Goal: Information Seeking & Learning: Learn about a topic

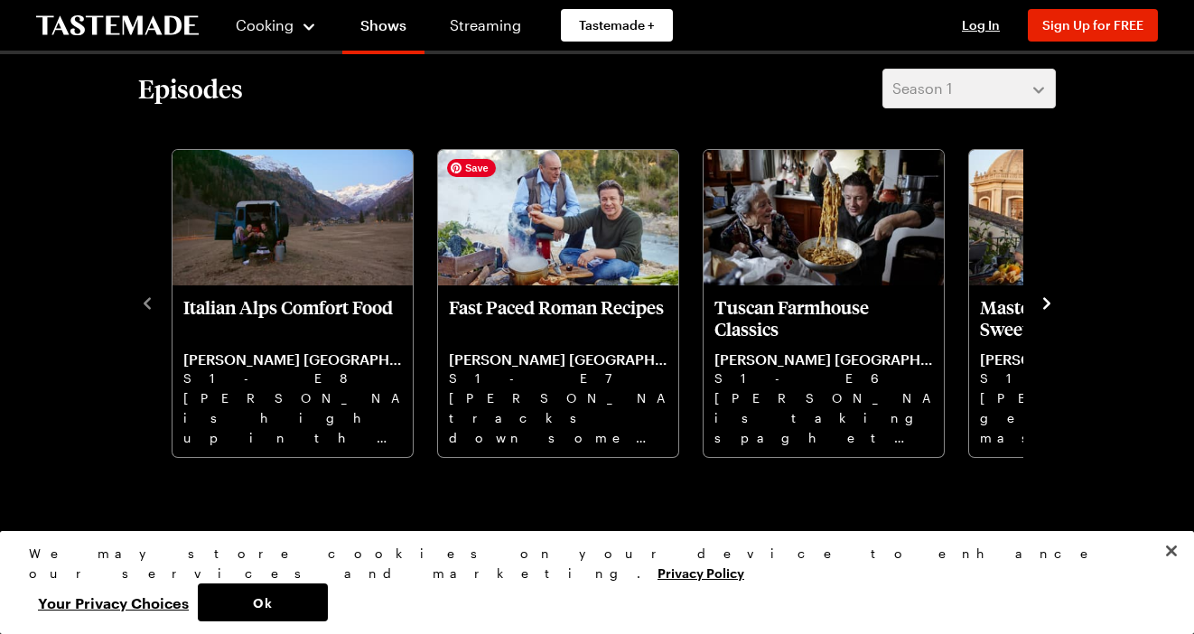
scroll to position [496, 0]
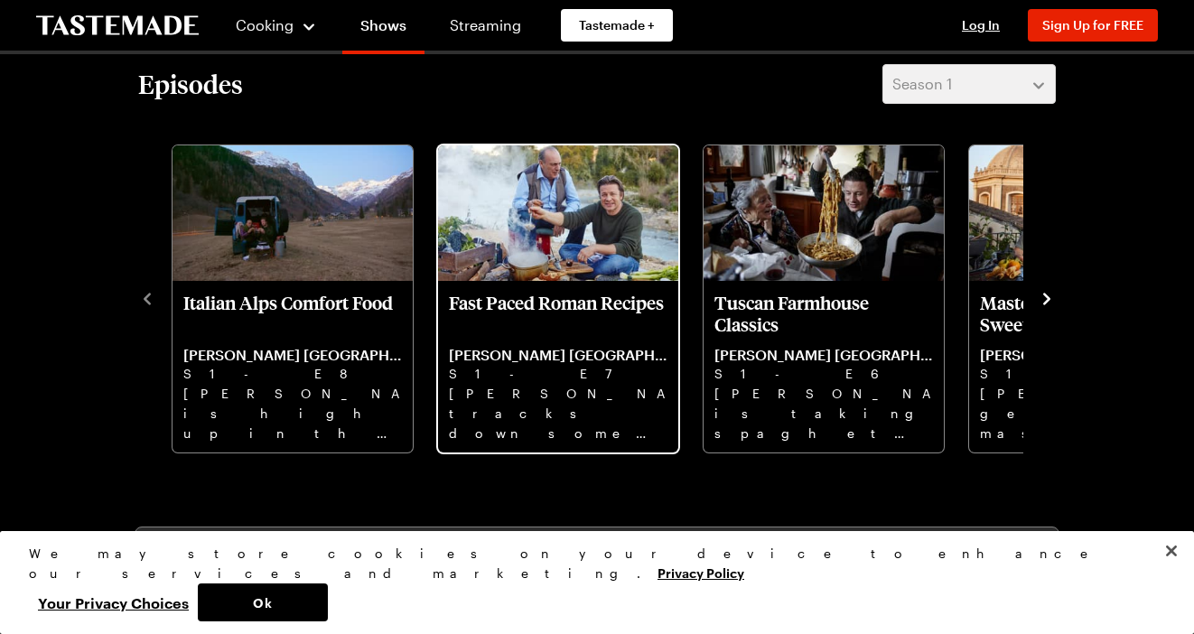
click at [557, 318] on p "Fast Paced Roman Recipes" at bounding box center [558, 313] width 219 height 43
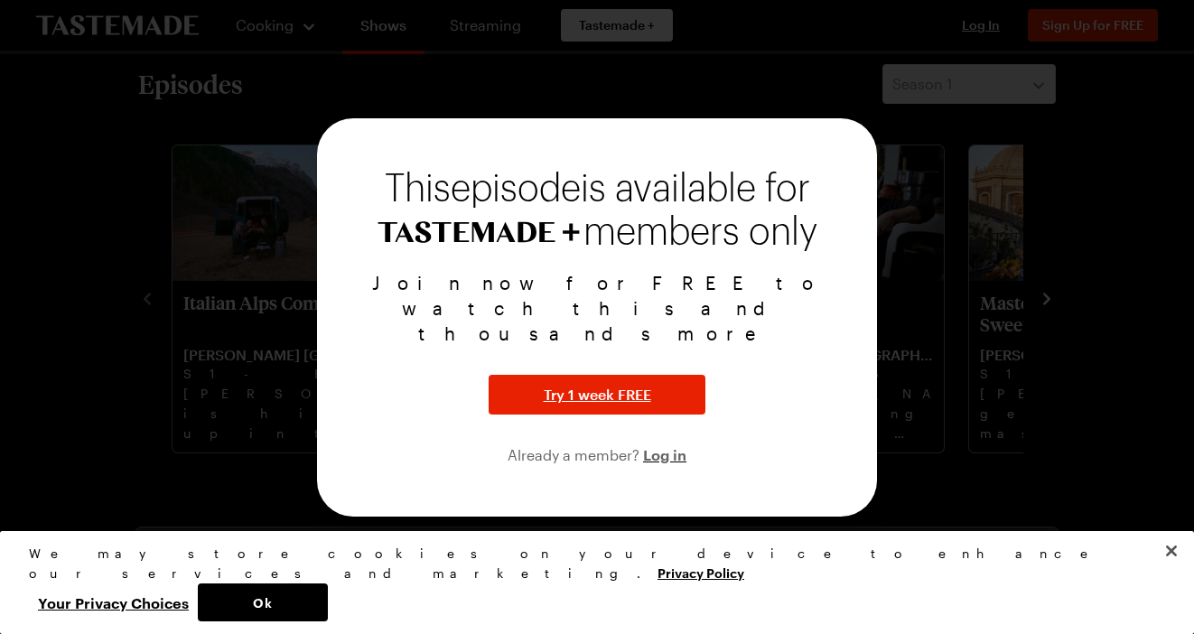
click at [1027, 322] on div at bounding box center [597, 317] width 1194 height 634
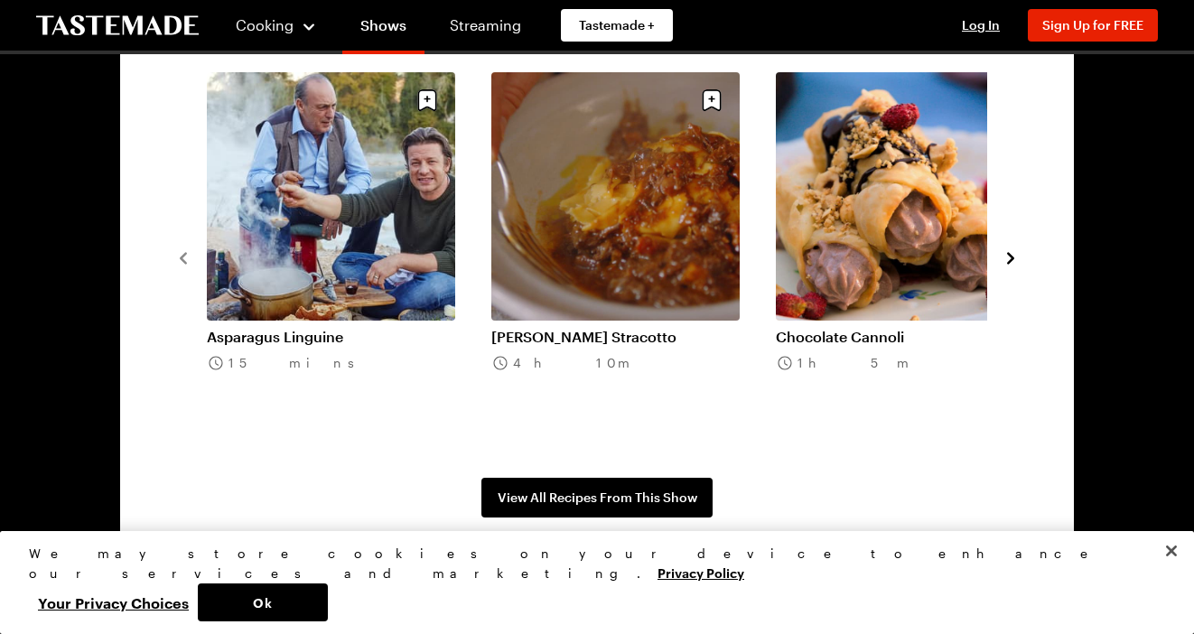
scroll to position [1495, 0]
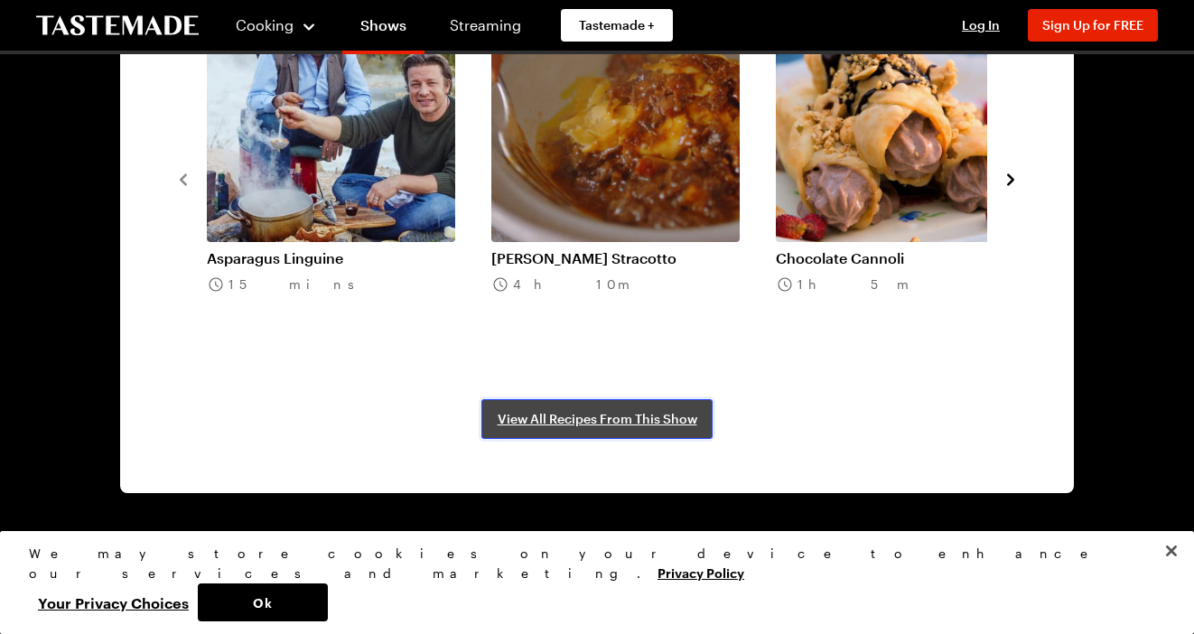
click at [596, 420] on span "View All Recipes From This Show" at bounding box center [598, 419] width 200 height 18
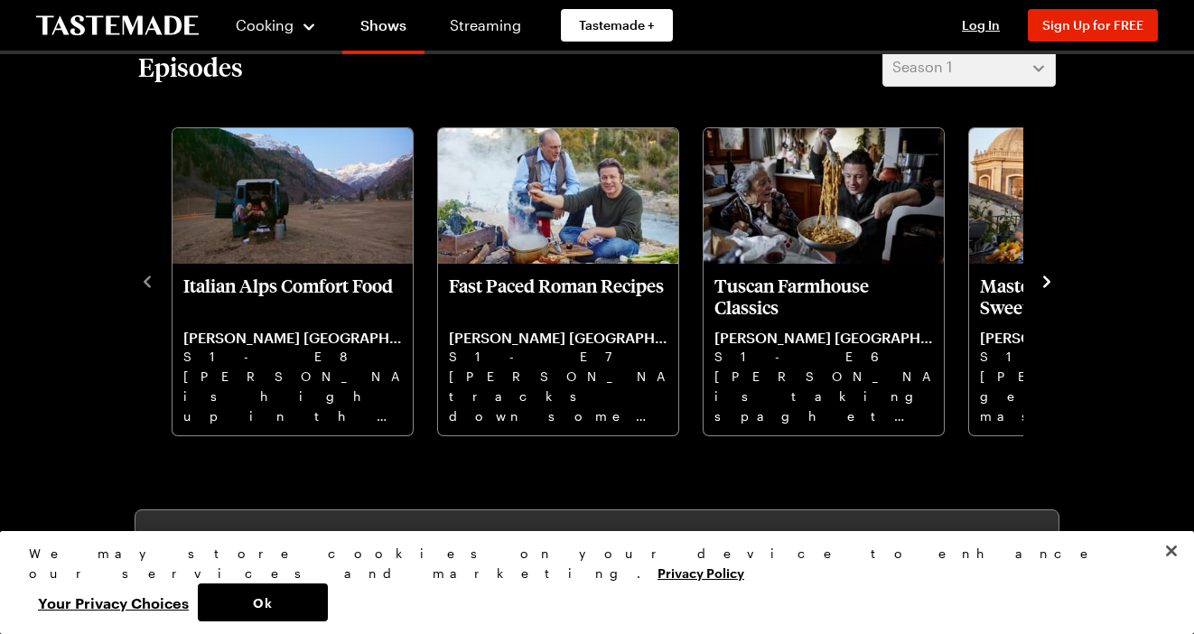
scroll to position [516, 0]
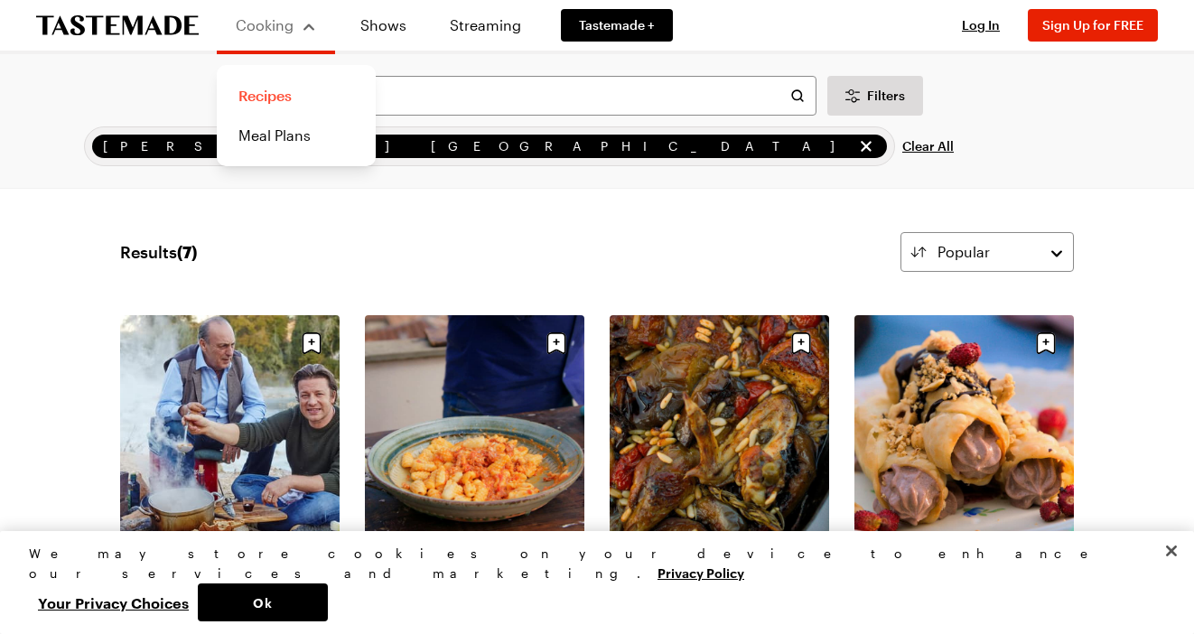
click at [274, 96] on link "Recipes" at bounding box center [296, 96] width 137 height 40
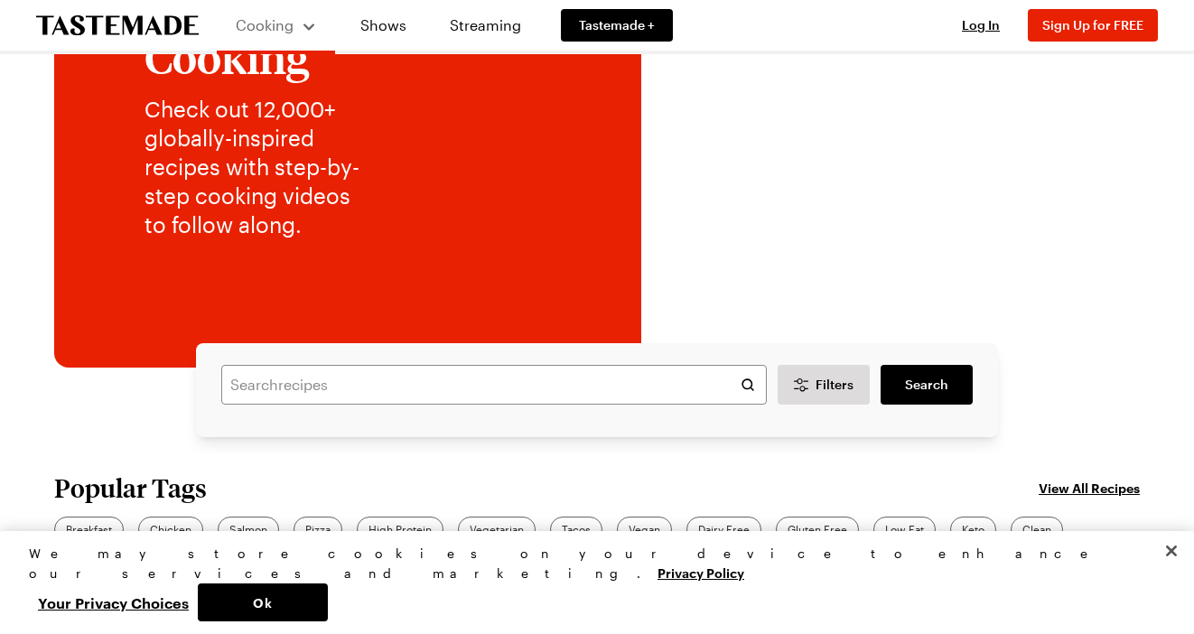
scroll to position [195, 0]
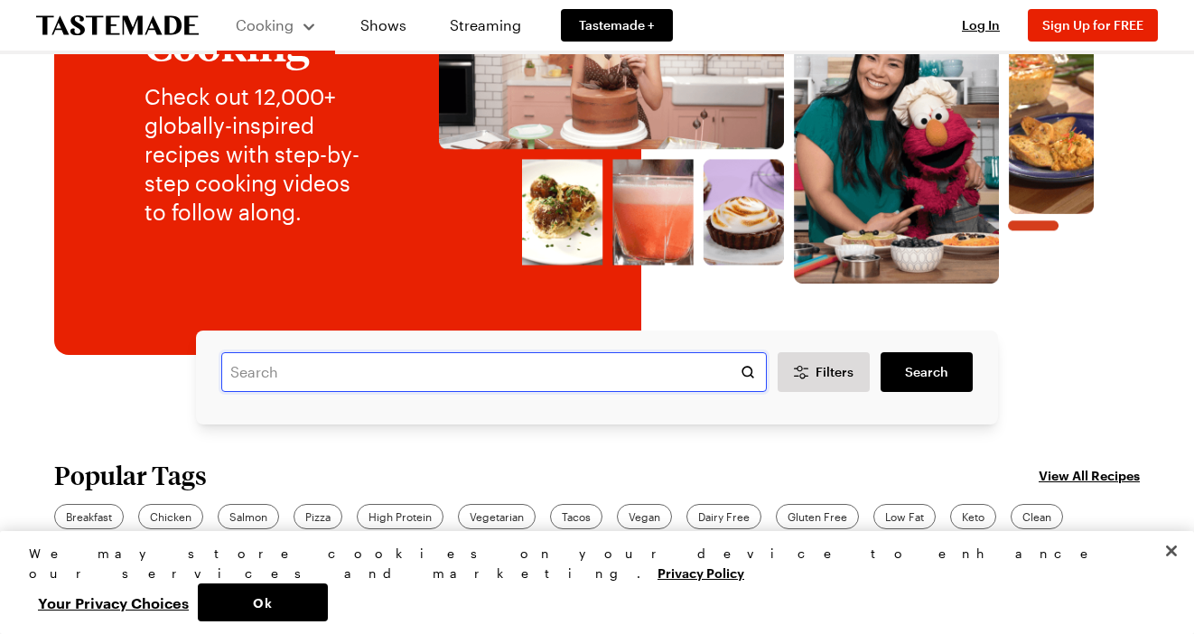
click at [460, 373] on input "text" at bounding box center [494, 372] width 546 height 40
type input "gnocchi"
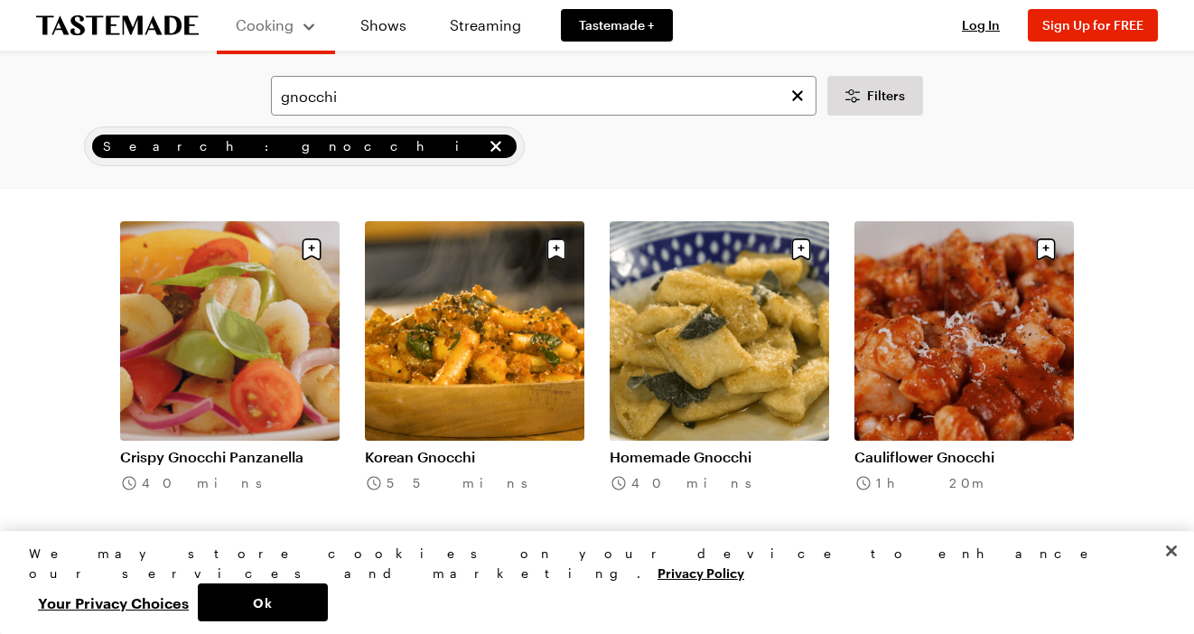
scroll to position [486, 0]
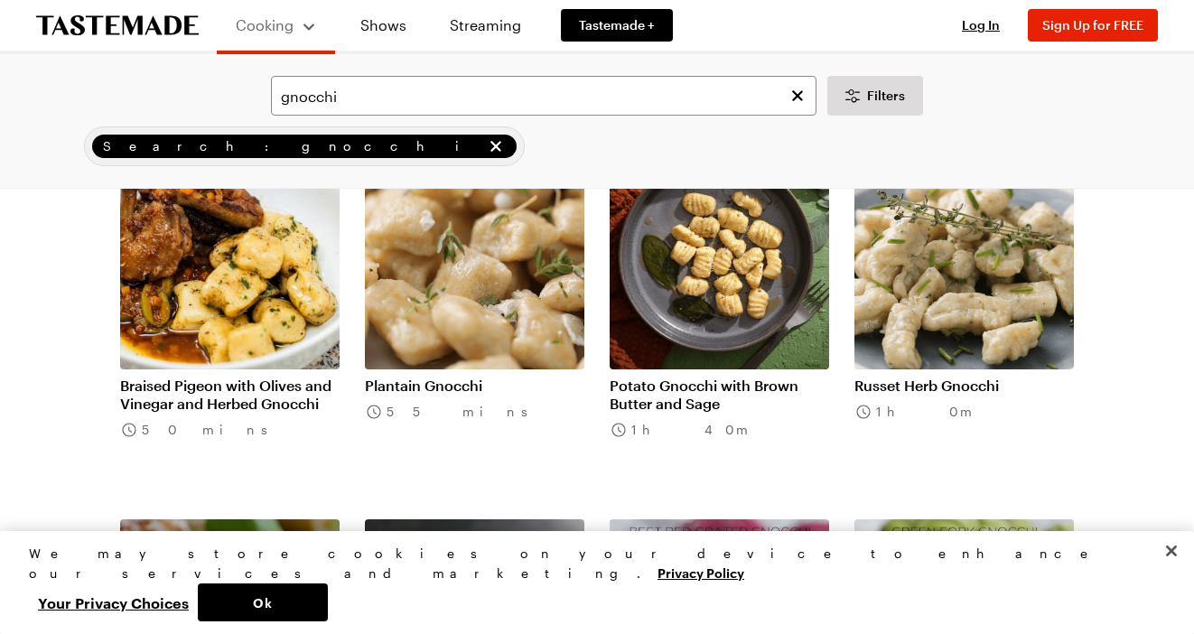
scroll to position [3502, 0]
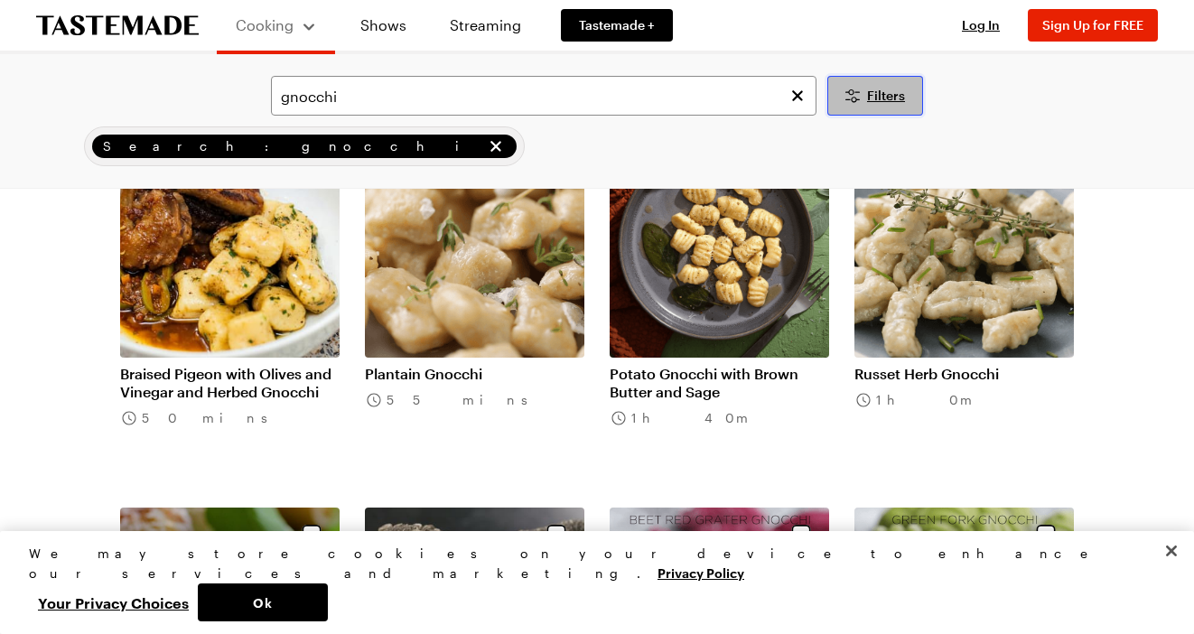
click at [868, 100] on span "Filters" at bounding box center [886, 96] width 38 height 18
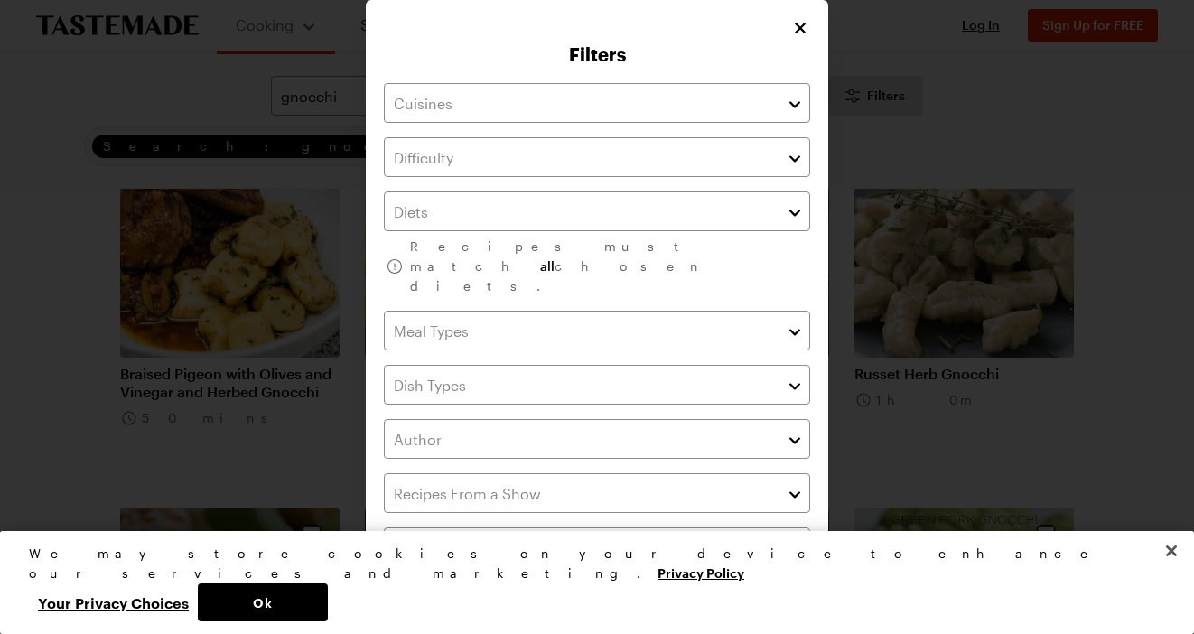
scroll to position [36, 0]
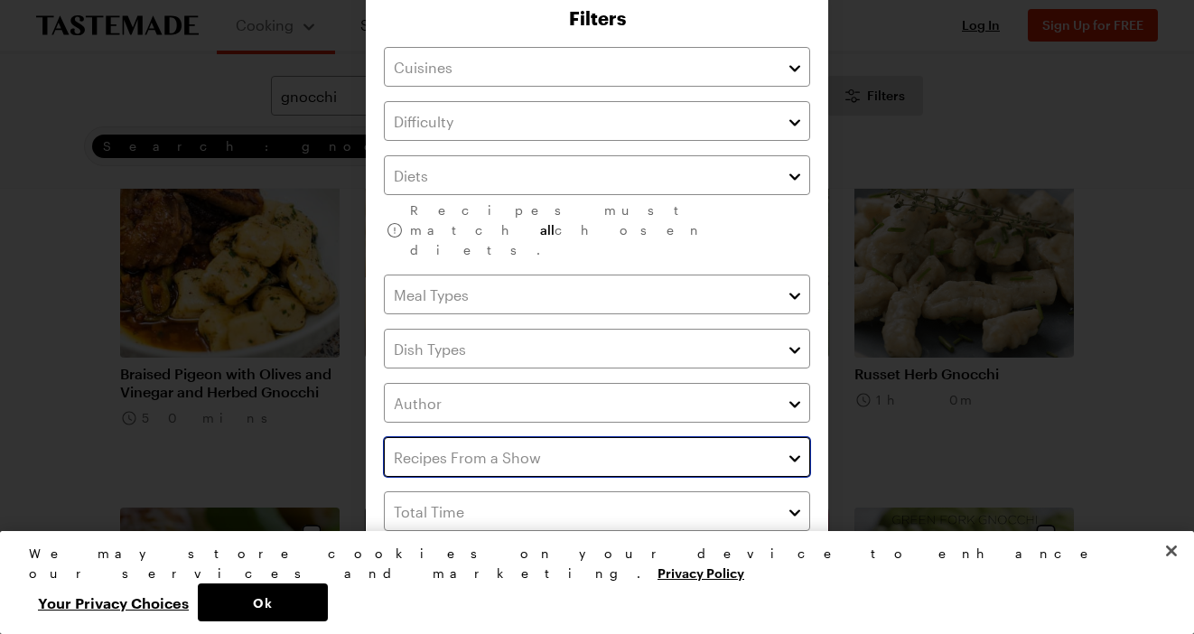
click at [502, 437] on input "text" at bounding box center [597, 457] width 426 height 40
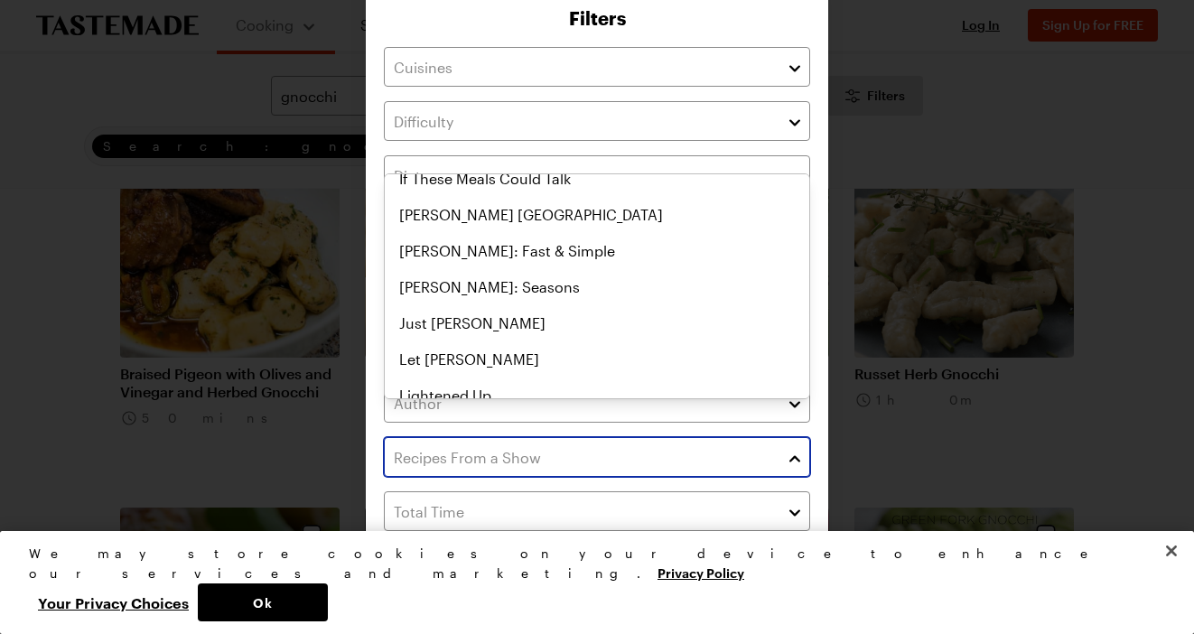
scroll to position [556, 0]
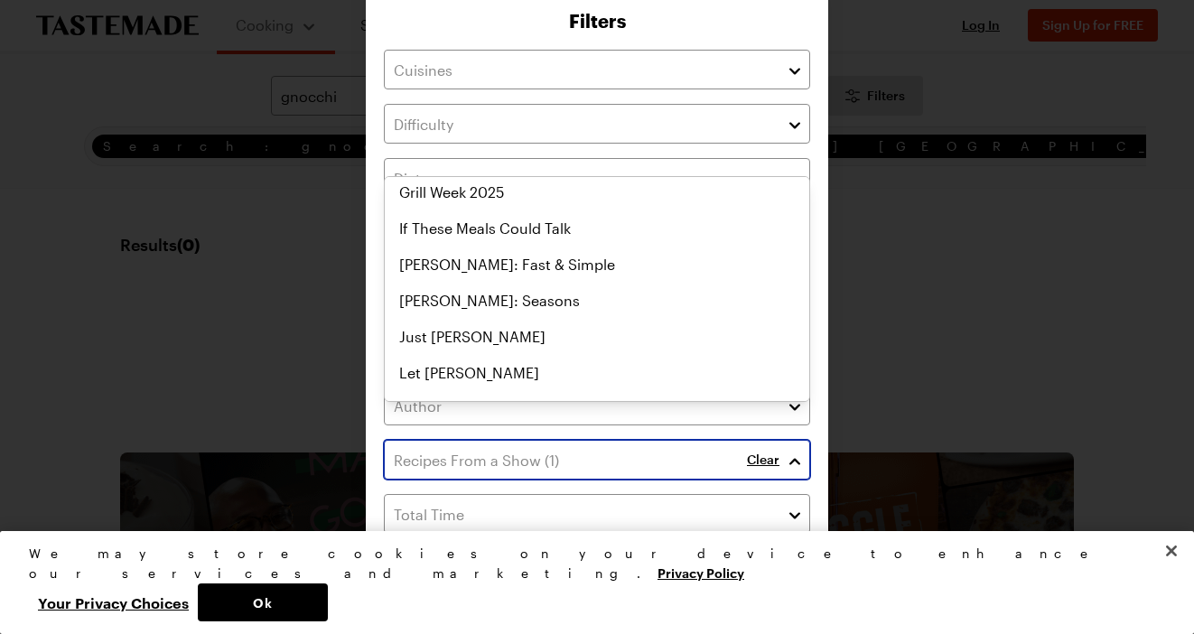
scroll to position [36, 0]
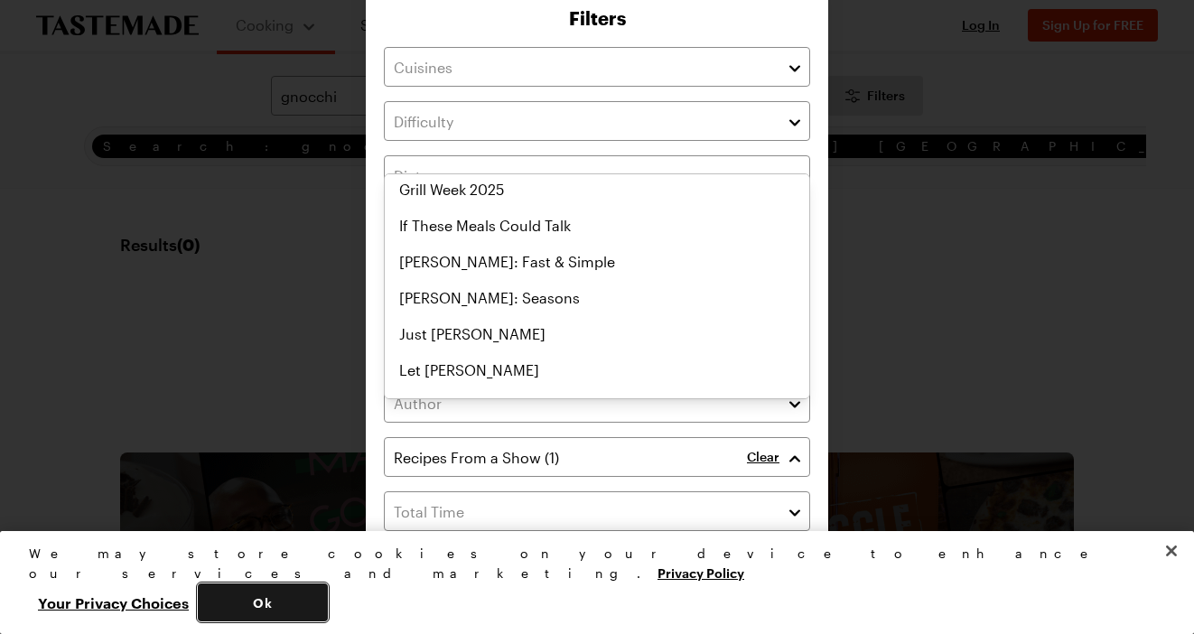
click at [328, 595] on button "Ok" at bounding box center [263, 603] width 130 height 38
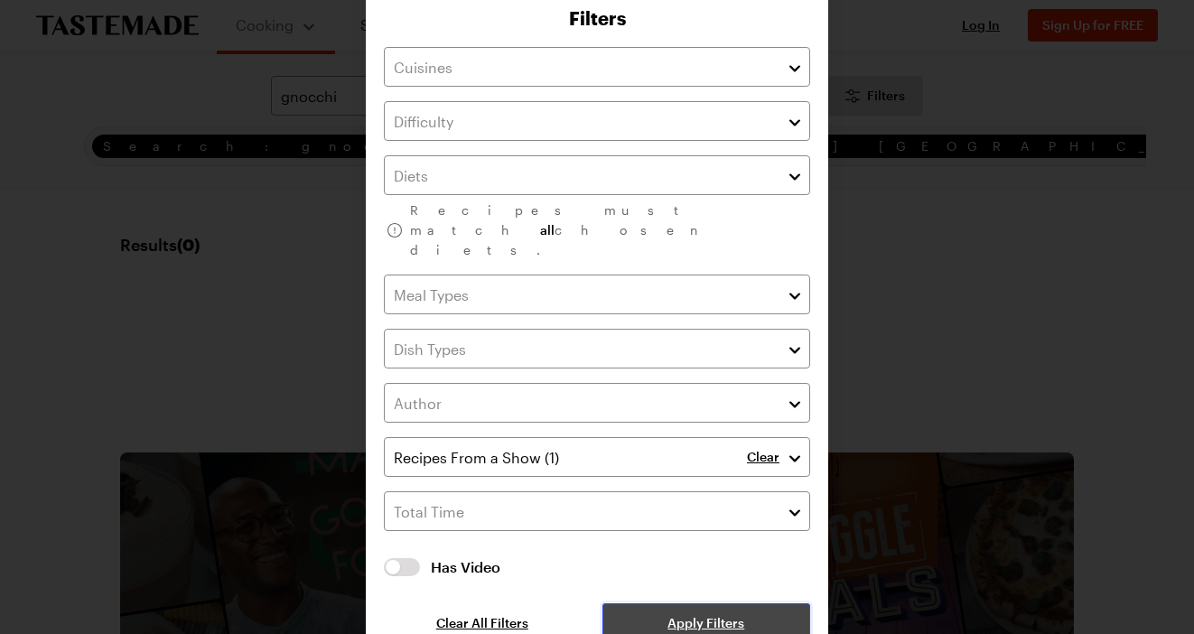
click at [676, 614] on span "Apply Filters" at bounding box center [706, 623] width 77 height 18
